Goal: Task Accomplishment & Management: Complete application form

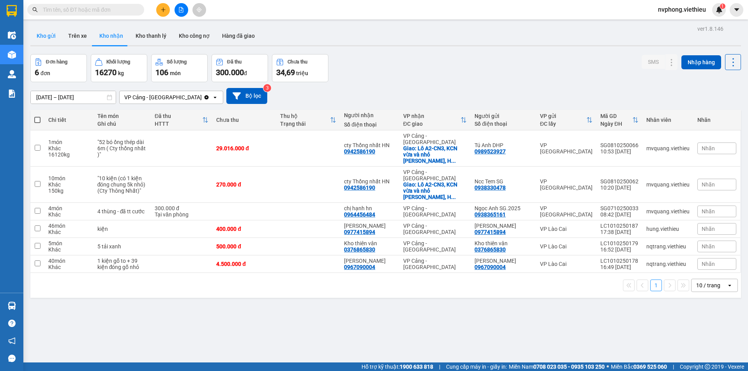
click at [46, 39] on button "Kho gửi" at bounding box center [46, 35] width 32 height 19
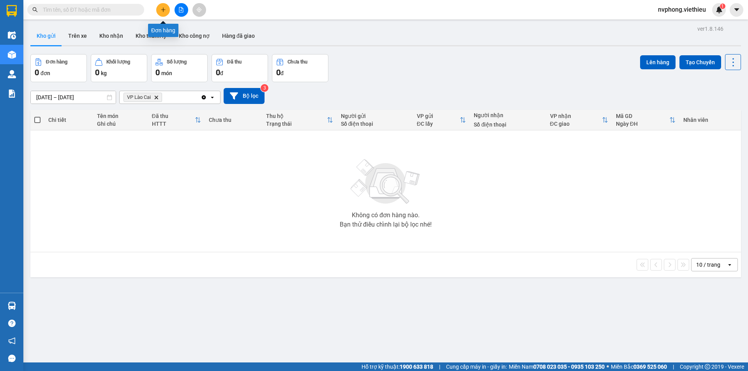
click at [161, 8] on icon "plus" at bounding box center [163, 9] width 5 height 5
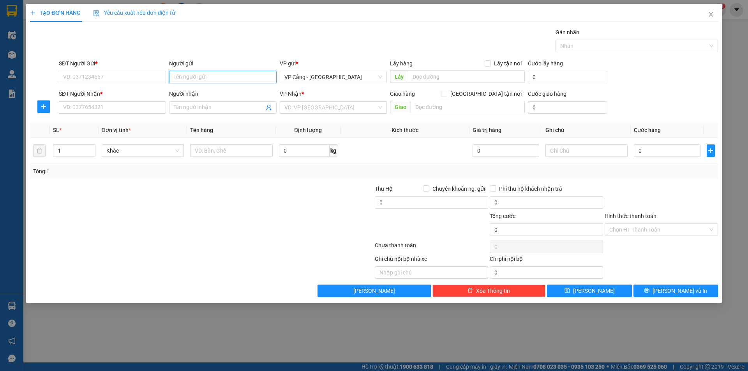
click at [185, 79] on input "Người gửi" at bounding box center [222, 77] width 107 height 12
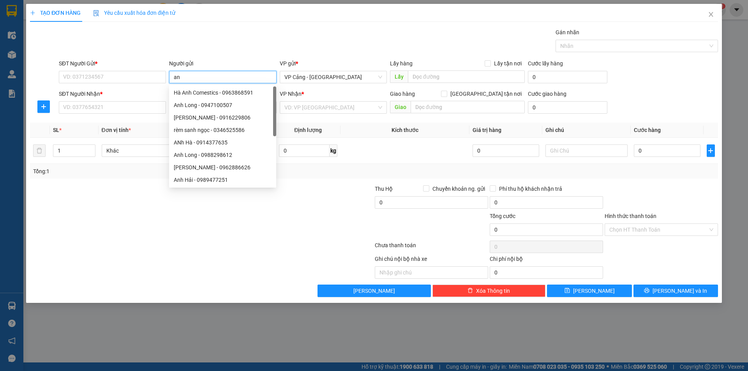
type input "a"
click at [84, 75] on input "SĐT Người Gửi *" at bounding box center [112, 77] width 107 height 12
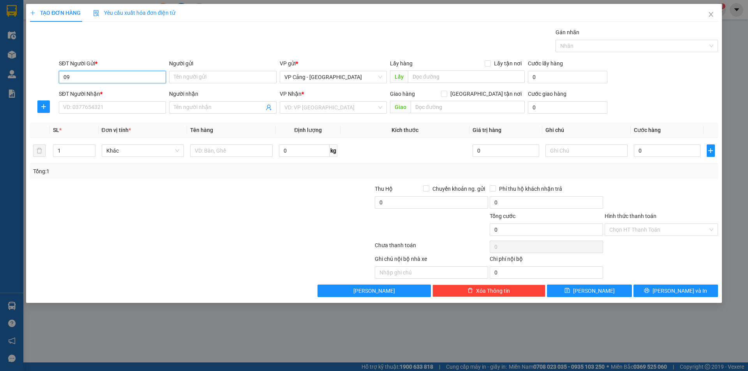
type input "0"
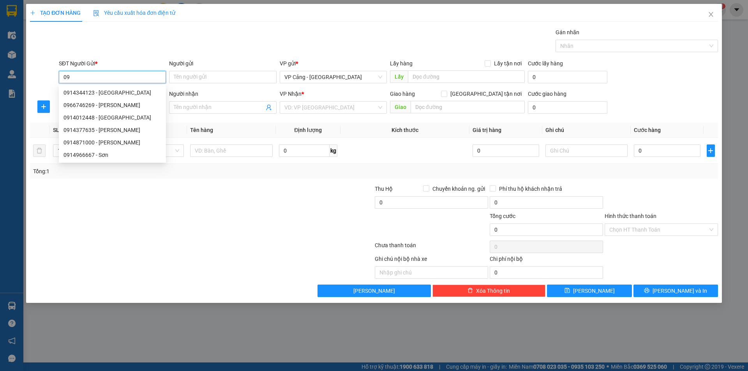
type input "0"
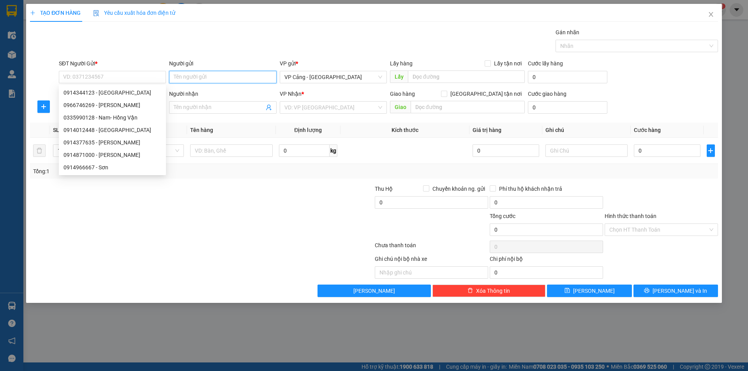
click at [239, 73] on input "Người gửi" at bounding box center [222, 77] width 107 height 12
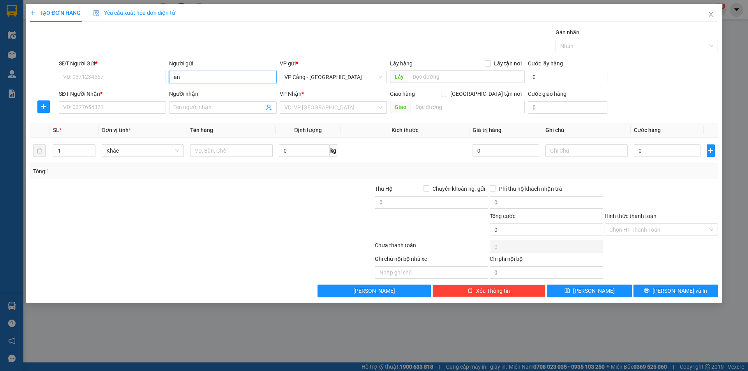
type input "a"
click at [124, 75] on input "SĐT Người Gửi *" at bounding box center [112, 77] width 107 height 12
type input "0981004680"
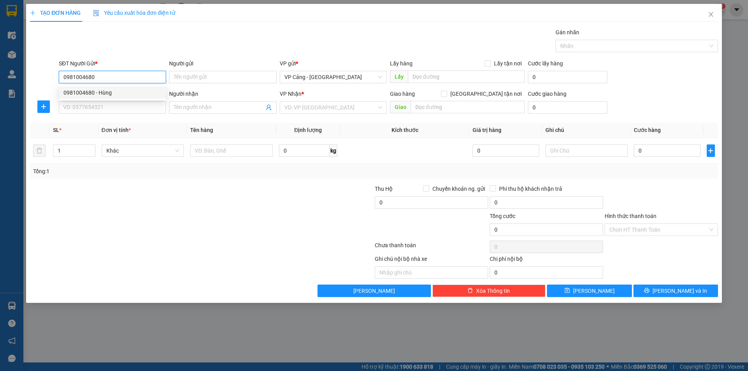
click at [103, 97] on div "0981004680 - Hùng" at bounding box center [112, 93] width 107 height 12
type input "Hùng"
type input "0981004680"
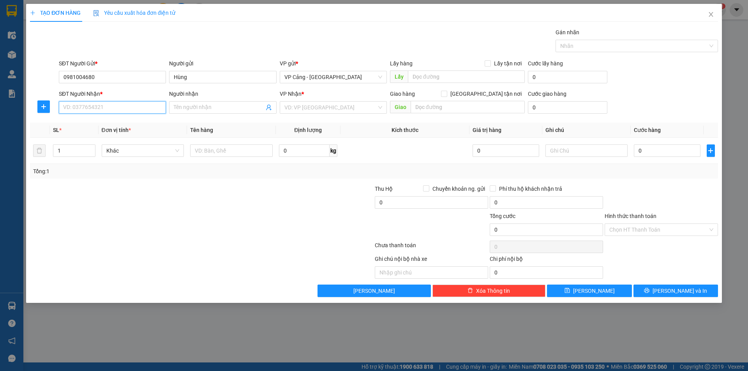
click at [102, 102] on input "SĐT Người Nhận *" at bounding box center [112, 107] width 107 height 12
click at [92, 122] on div "0944156336 - VP [GEOGRAPHIC_DATA] Anh Quang" at bounding box center [126, 123] width 124 height 9
type input "0944156336"
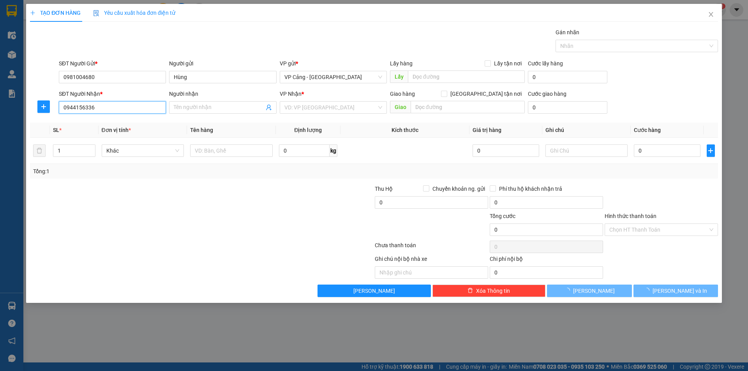
type input "VP Sài Gòn Anh Quang"
checkbox input "true"
type input "VP [GEOGRAPHIC_DATA]"
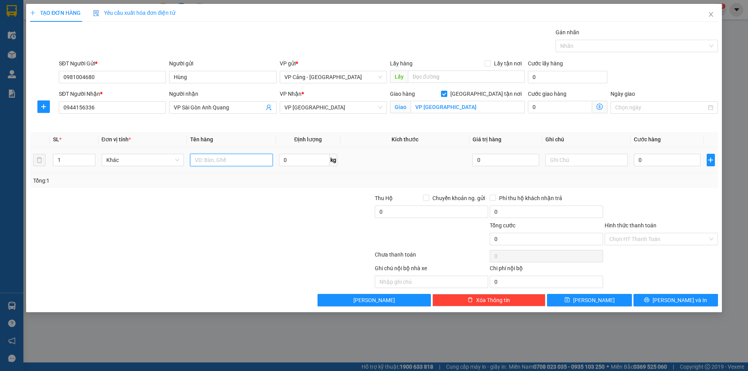
click at [226, 160] on input "text" at bounding box center [231, 160] width 83 height 12
type input "1 xe máy + DKX"
click at [657, 162] on input "0" at bounding box center [667, 160] width 66 height 12
type input "1"
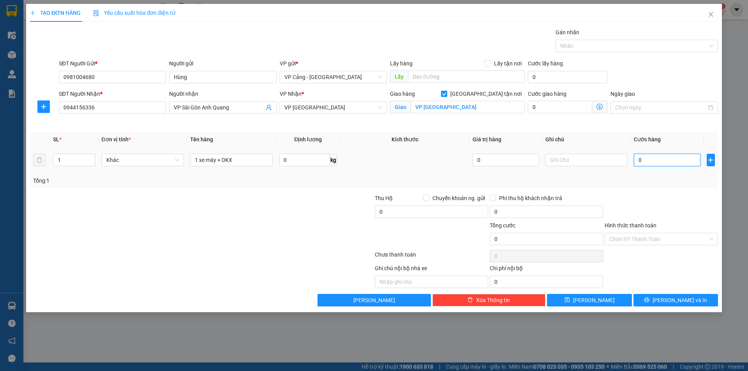
type input "1"
type input "10"
type input "100"
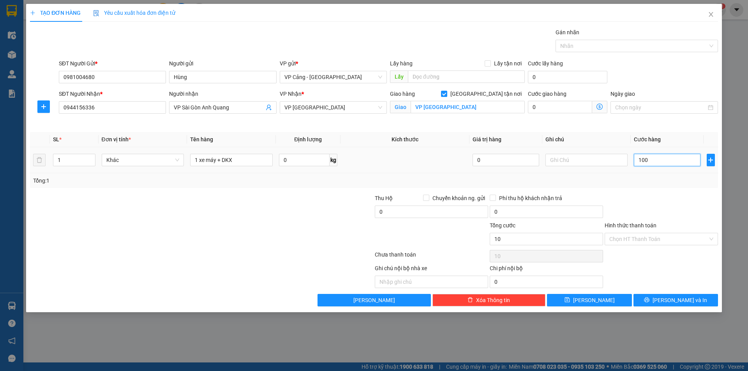
type input "100"
type input "1.000"
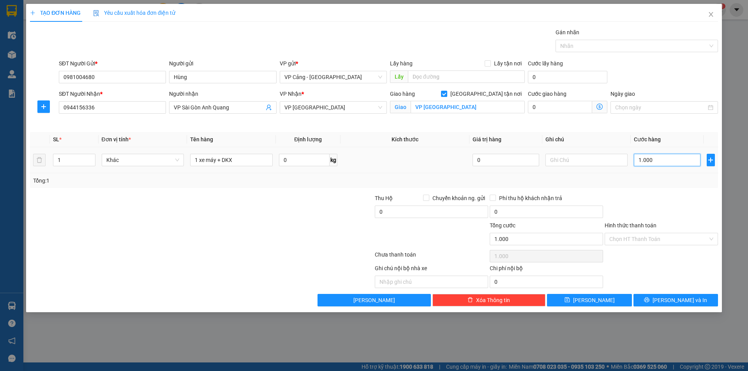
type input "10.000"
type input "1.000"
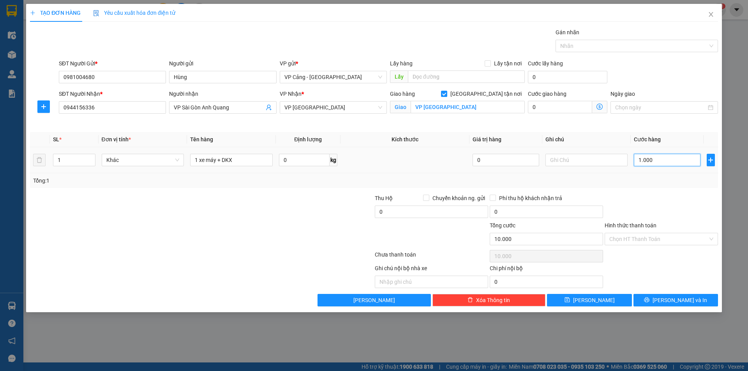
type input "1.000"
click at [371, 229] on div at bounding box center [316, 234] width 115 height 27
type input "1.000.000"
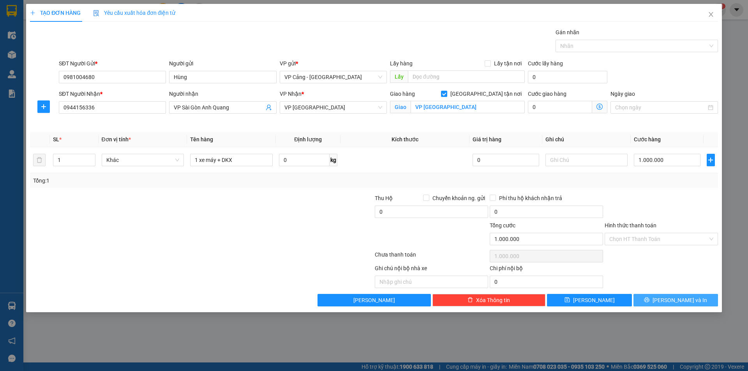
click at [678, 297] on span "[PERSON_NAME] và In" at bounding box center [680, 300] width 55 height 9
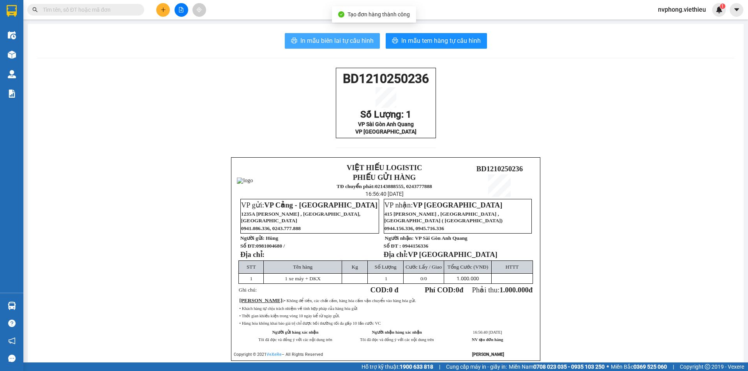
click at [331, 39] on span "In mẫu biên lai tự cấu hình" at bounding box center [336, 41] width 73 height 10
